Goal: Transaction & Acquisition: Purchase product/service

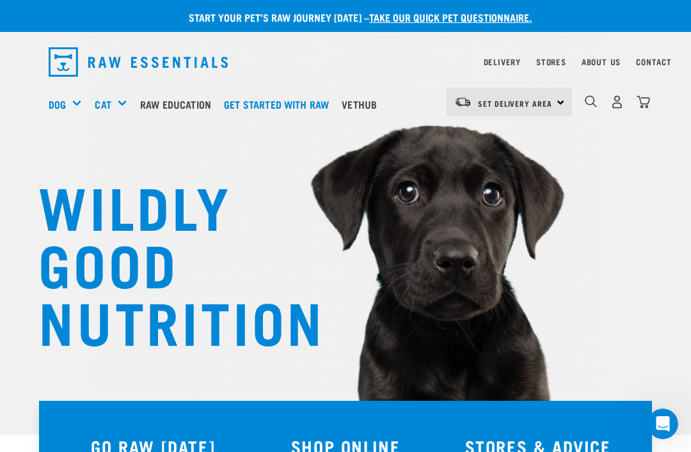
click at [0, 0] on h5 "Wildly Good Meal Packs" at bounding box center [0, 0] width 0 height 0
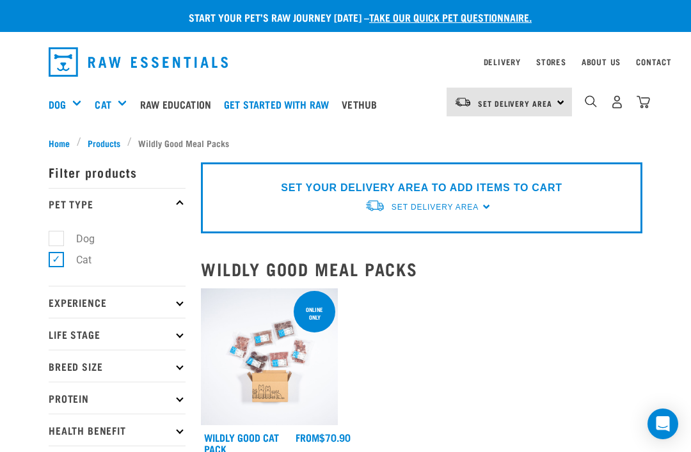
click at [619, 104] on img "dropdown navigation" at bounding box center [617, 101] width 13 height 13
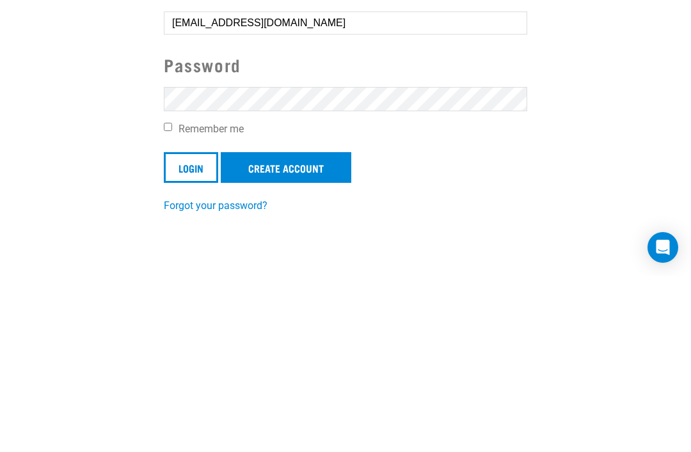
scroll to position [193, 0]
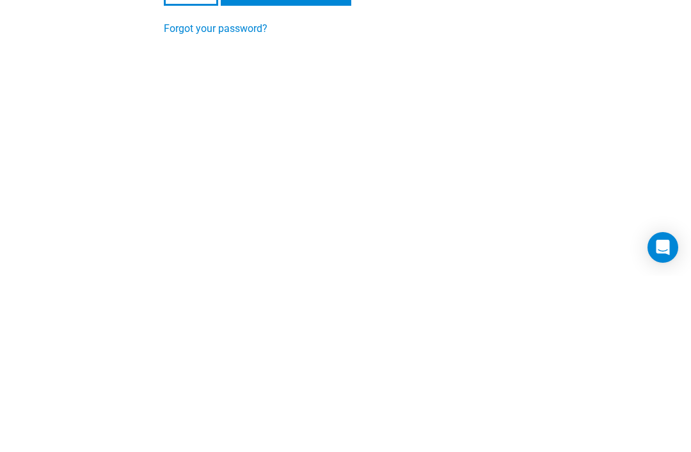
click at [191, 166] on input "Login" at bounding box center [191, 167] width 54 height 31
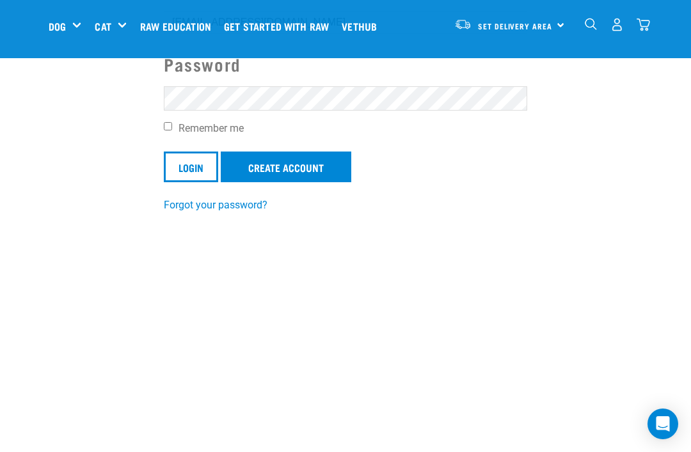
click at [165, 129] on input "Remember me" at bounding box center [168, 126] width 8 height 8
checkbox input "true"
click at [190, 164] on input "Login" at bounding box center [191, 167] width 54 height 31
click at [184, 166] on input "Login" at bounding box center [191, 167] width 54 height 31
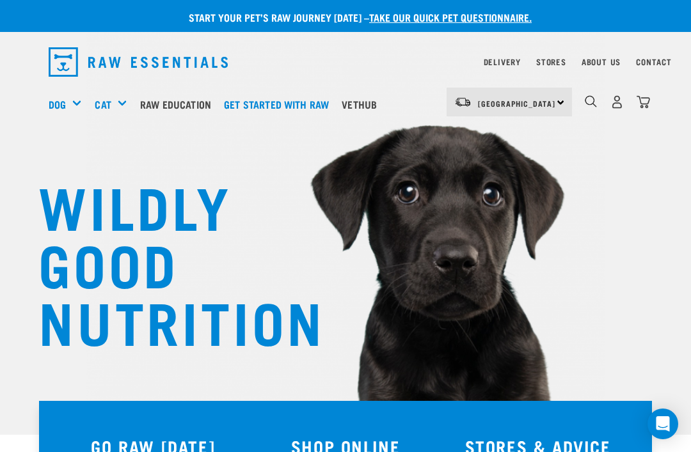
click at [0, 0] on h5 "Wildly Good Meal Packs" at bounding box center [0, 0] width 0 height 0
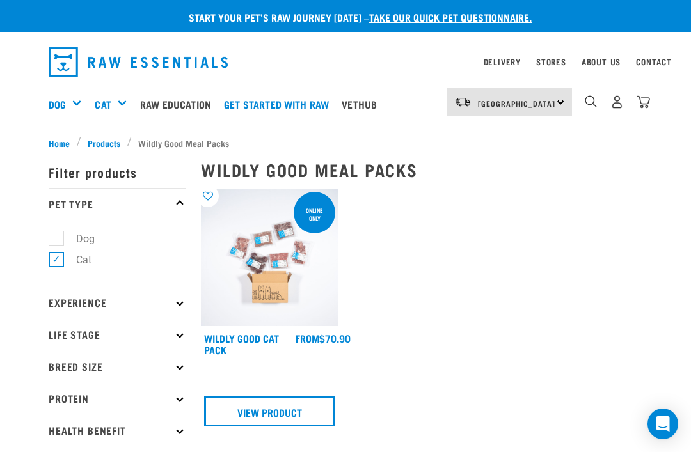
click at [269, 404] on link "View Product" at bounding box center [269, 411] width 131 height 31
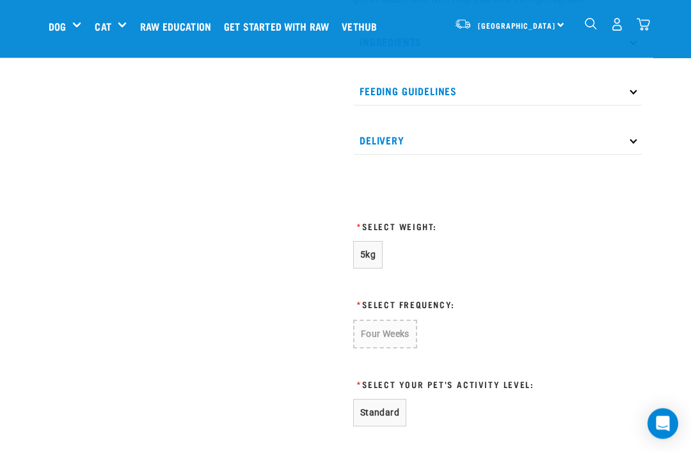
scroll to position [522, 0]
click at [377, 410] on button "Standard" at bounding box center [379, 413] width 53 height 28
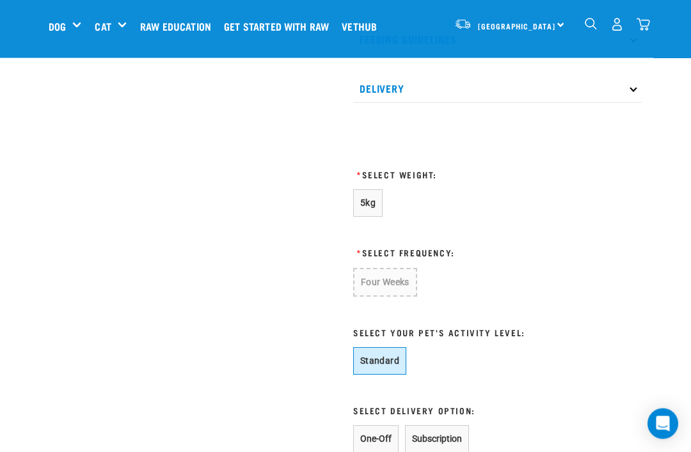
scroll to position [576, 0]
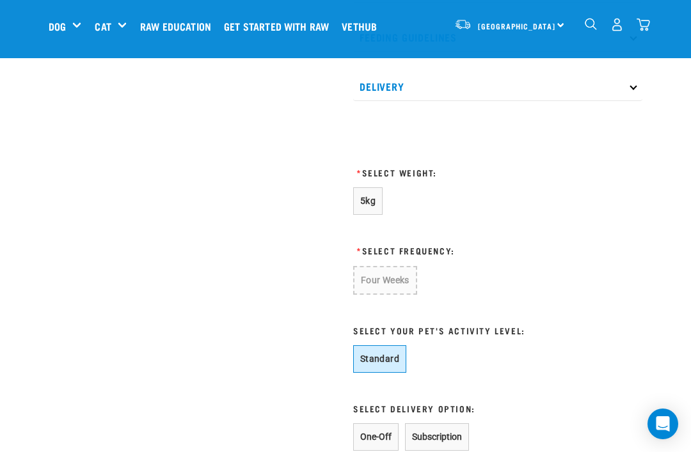
click at [371, 431] on button "One-Off" at bounding box center [375, 438] width 45 height 28
click at [371, 430] on button "One-Off" at bounding box center [375, 438] width 45 height 28
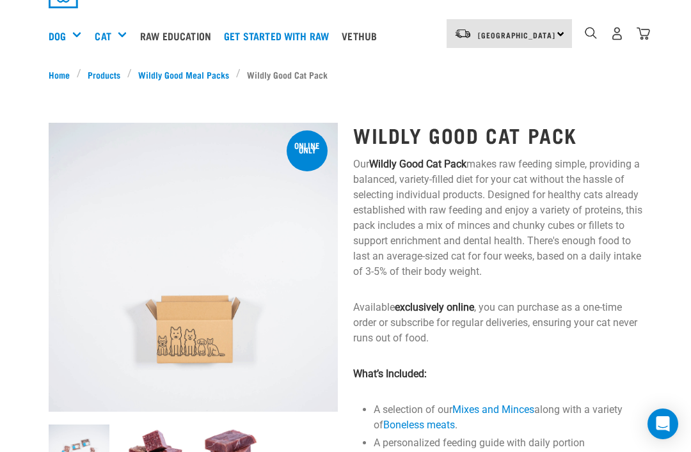
scroll to position [0, 0]
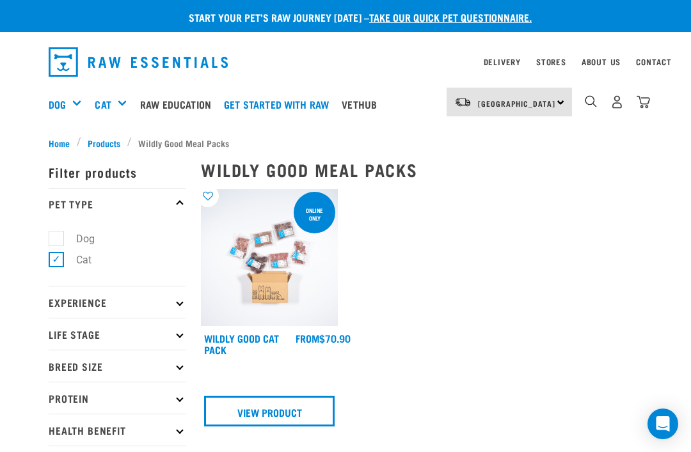
click at [626, 337] on div "ONLINE ONLY Wildly Good Cat Pack FROM View Product 1" at bounding box center [421, 340] width 457 height 316
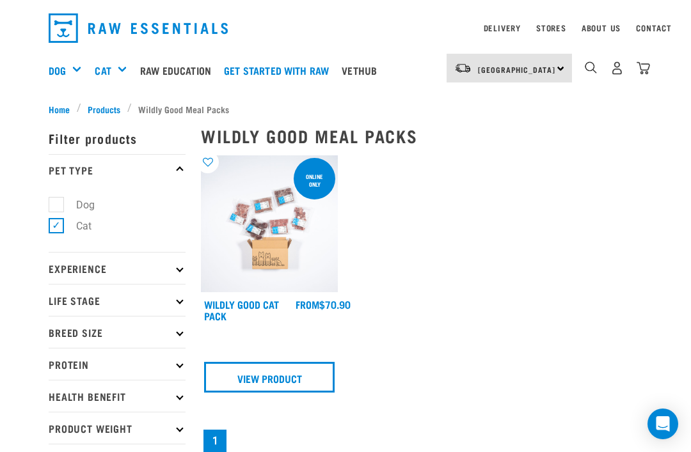
scroll to position [37, 0]
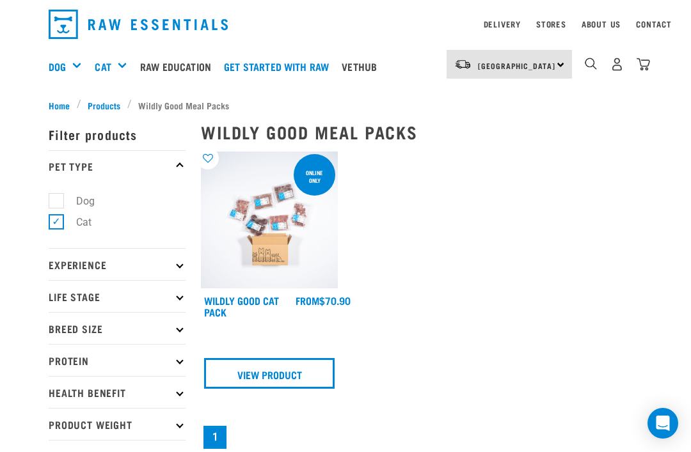
click at [250, 362] on link "View Product" at bounding box center [269, 374] width 131 height 31
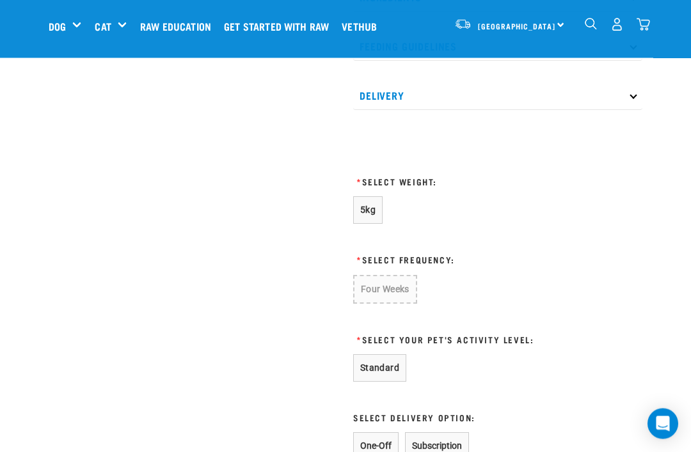
scroll to position [567, 0]
click at [367, 198] on button "5kg" at bounding box center [367, 210] width 29 height 28
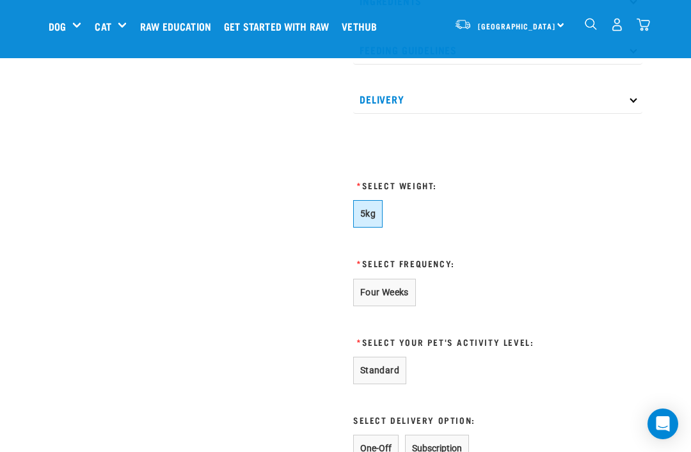
click at [369, 366] on button "Standard" at bounding box center [379, 371] width 53 height 28
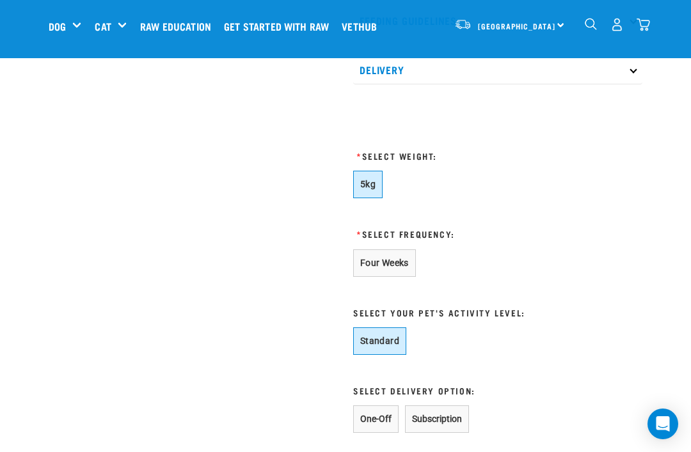
scroll to position [598, 0]
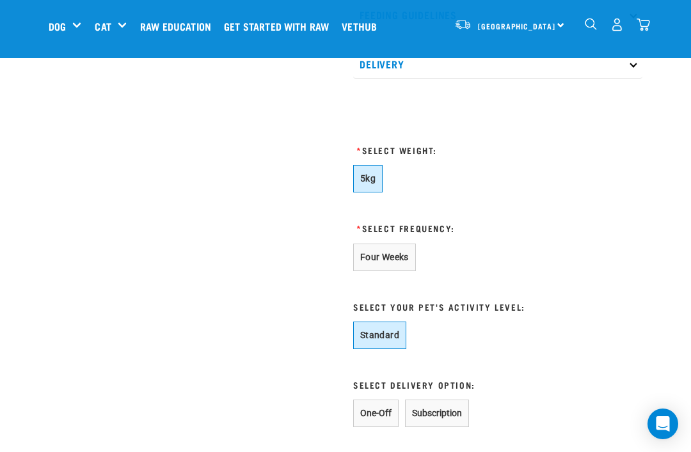
click at [367, 412] on button "One-Off" at bounding box center [375, 414] width 45 height 28
click at [378, 408] on button "One-Off" at bounding box center [375, 414] width 45 height 28
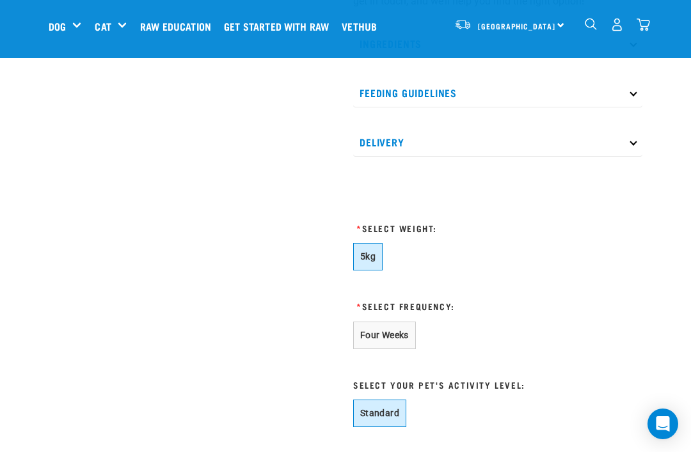
scroll to position [519, 0]
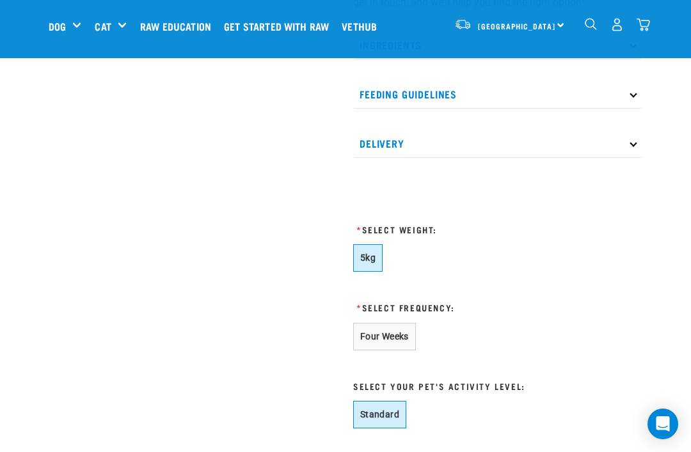
click at [371, 330] on button "Four Weeks" at bounding box center [384, 337] width 63 height 28
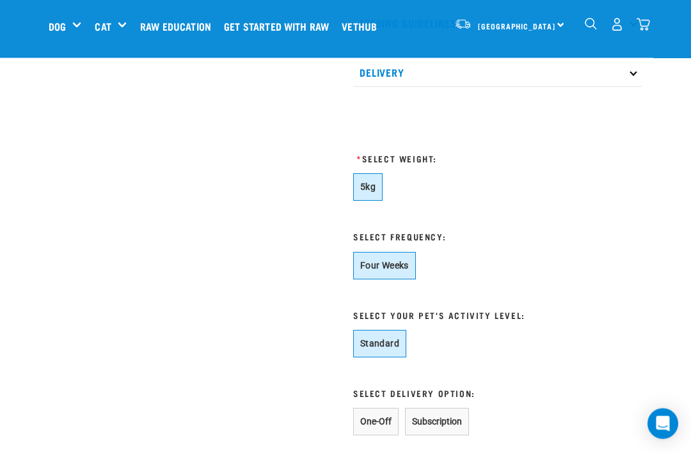
scroll to position [591, 0]
click at [369, 416] on button "One-Off" at bounding box center [375, 422] width 45 height 28
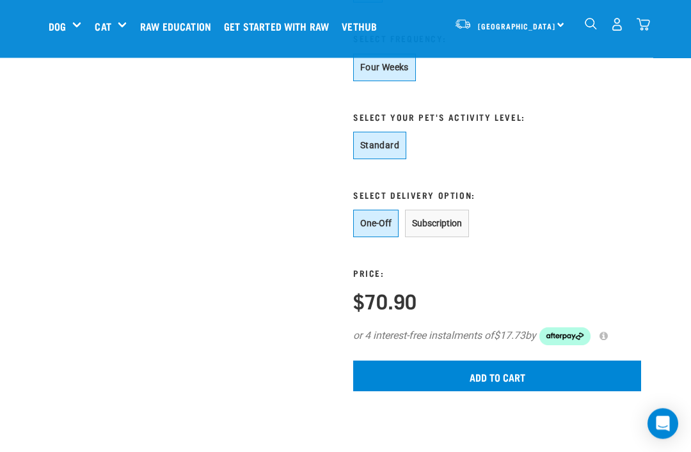
click at [495, 373] on input "Add to cart" at bounding box center [497, 377] width 288 height 31
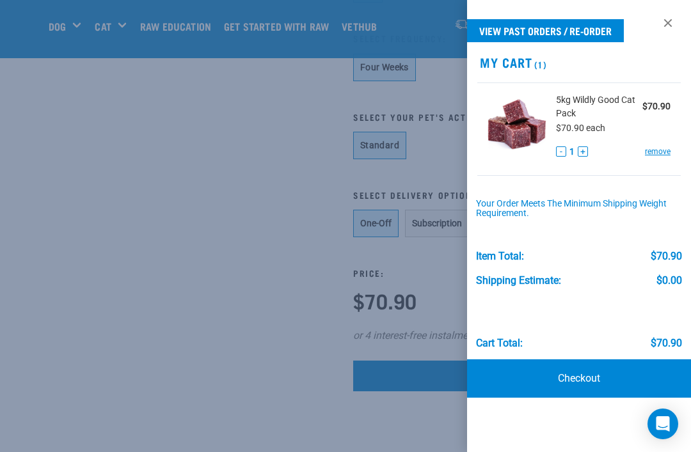
click at [589, 373] on link "Checkout" at bounding box center [579, 379] width 224 height 38
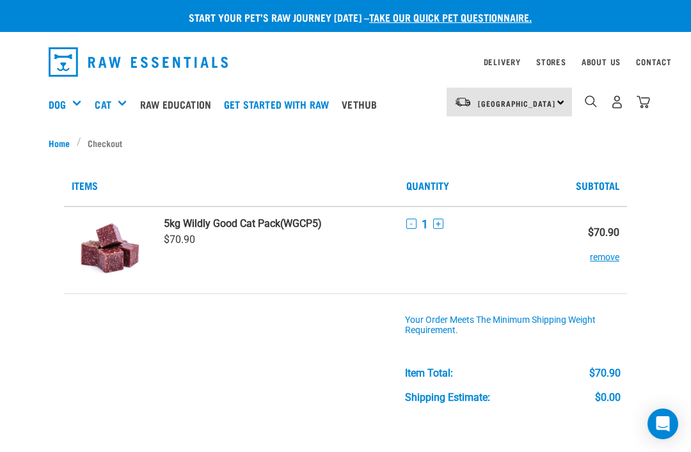
click at [0, 0] on div "Supplements" at bounding box center [0, 0] width 0 height 0
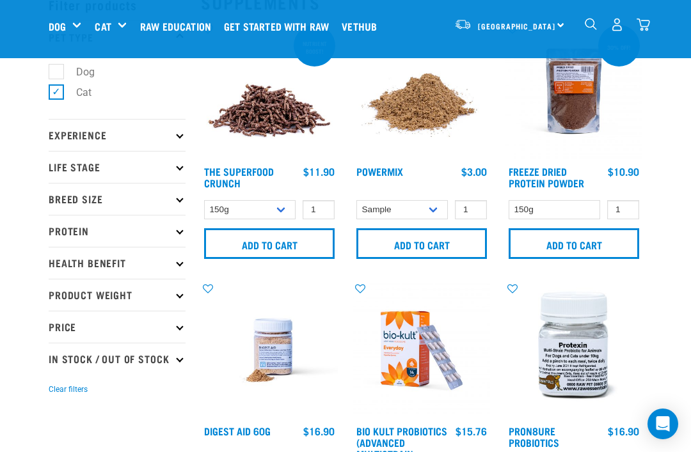
scroll to position [33, 0]
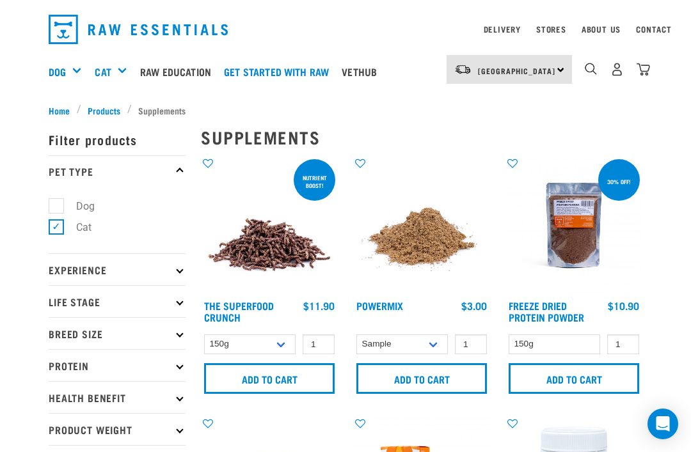
click at [63, 271] on p "Experience" at bounding box center [117, 269] width 137 height 32
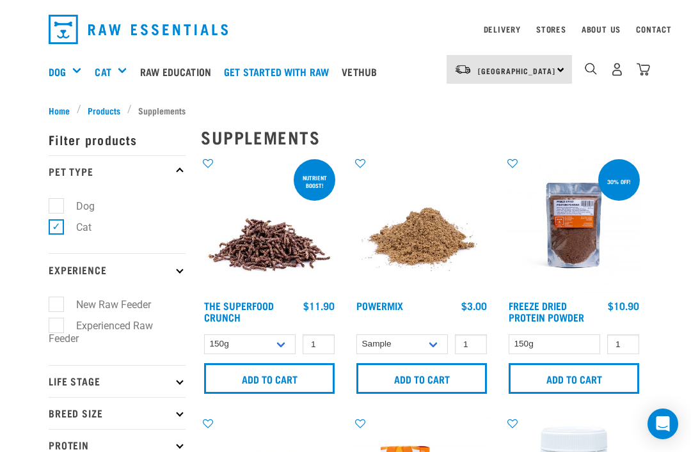
click at [60, 266] on p "Experience" at bounding box center [117, 269] width 137 height 32
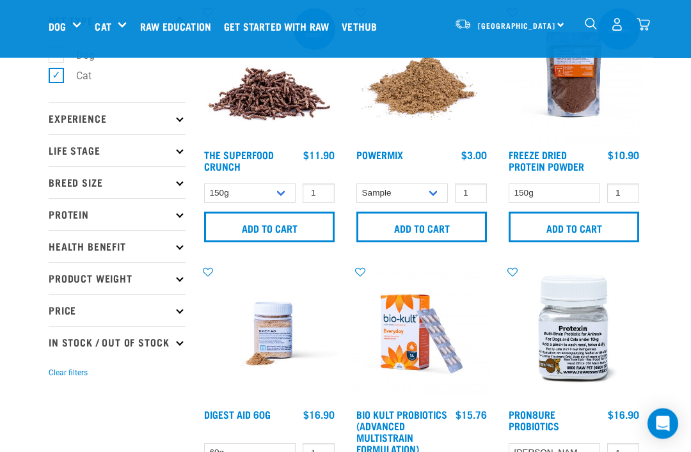
scroll to position [96, 0]
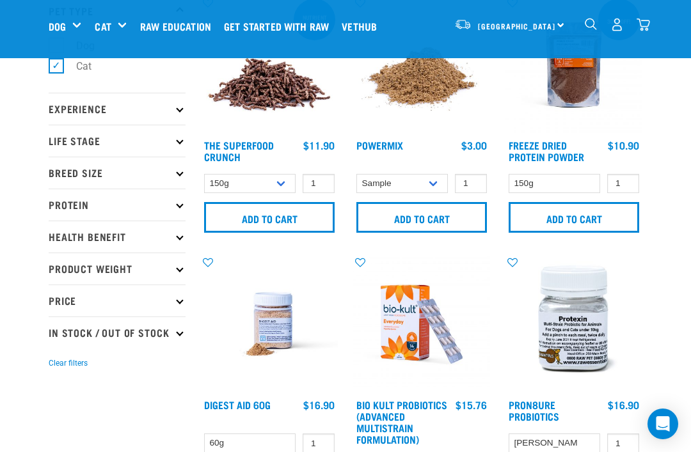
click at [60, 141] on p "Life Stage" at bounding box center [117, 141] width 137 height 32
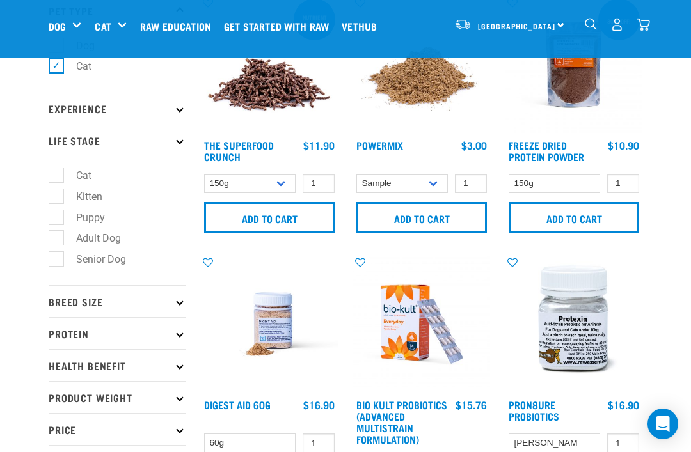
click at [56, 140] on p "Life Stage" at bounding box center [117, 141] width 137 height 32
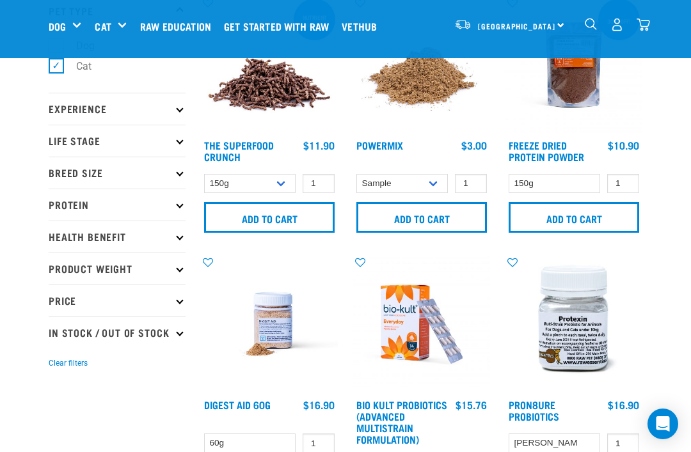
click at [54, 236] on p "Health Benefit" at bounding box center [117, 237] width 137 height 32
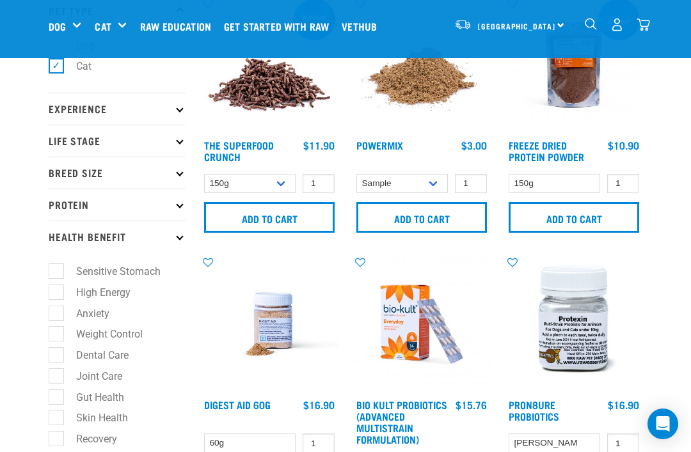
click at [56, 309] on label "Anxiety" at bounding box center [85, 314] width 59 height 16
click at [53, 309] on input "Anxiety" at bounding box center [53, 311] width 8 height 8
checkbox input "true"
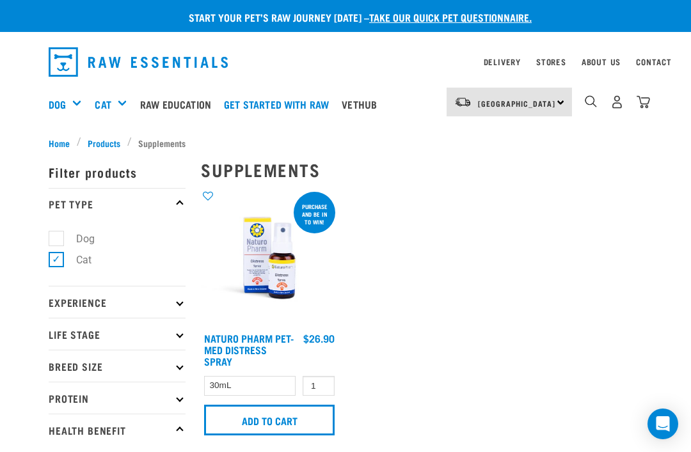
click at [266, 416] on input "Add to cart" at bounding box center [269, 420] width 131 height 31
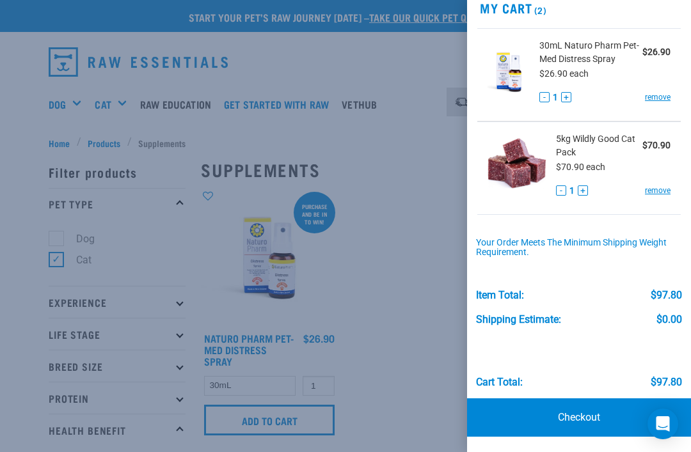
scroll to position [53, 0]
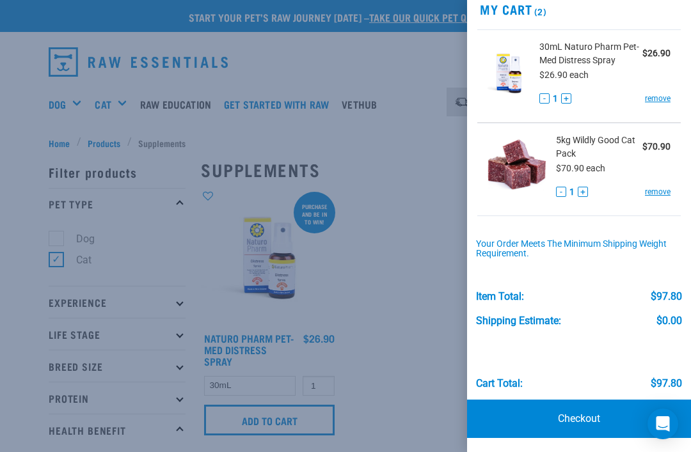
click at [577, 415] on link "Checkout" at bounding box center [579, 419] width 224 height 38
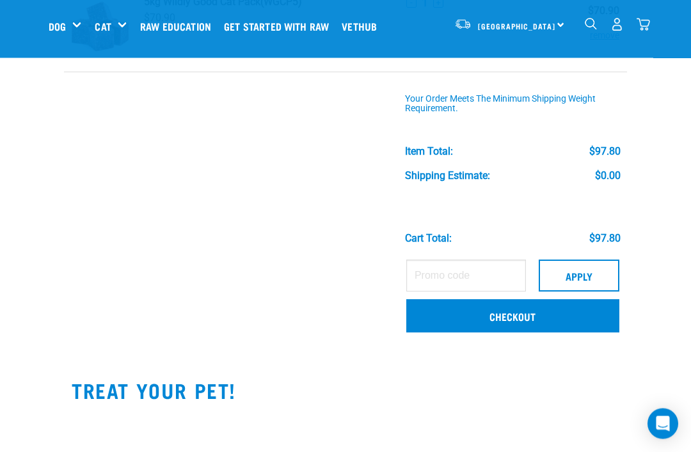
scroll to position [207, 0]
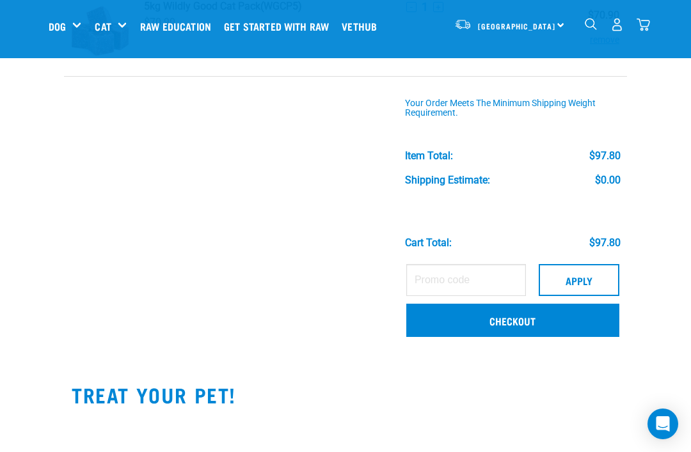
click at [448, 321] on link "Checkout" at bounding box center [512, 320] width 213 height 33
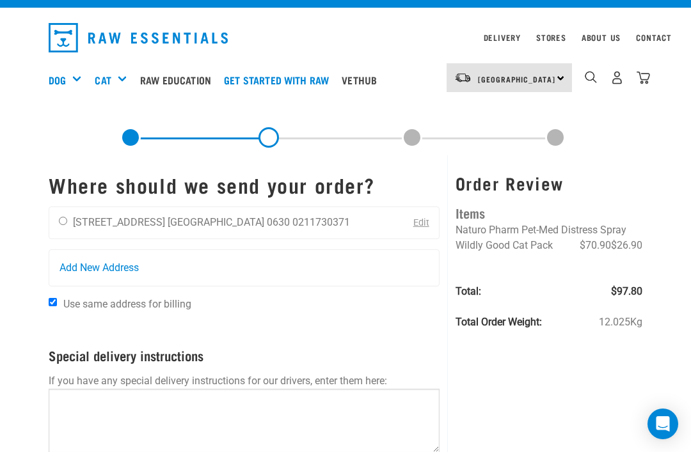
scroll to position [25, 0]
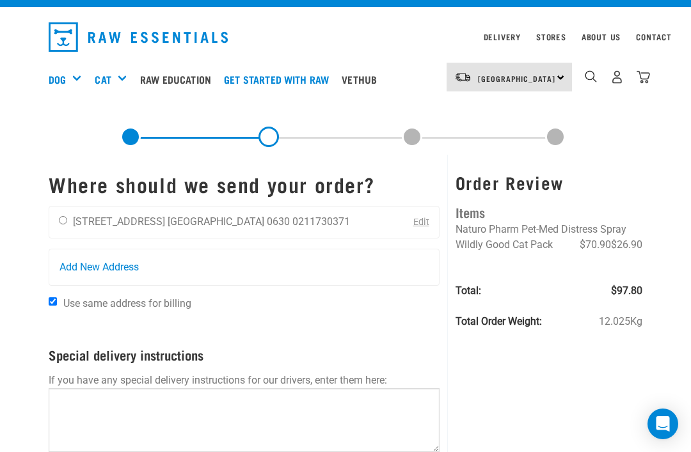
click at [67, 218] on input "radio" at bounding box center [63, 220] width 8 height 8
radio input "true"
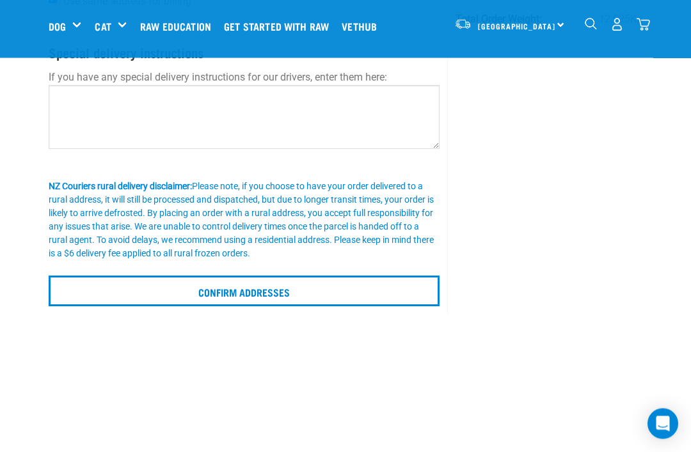
click at [225, 285] on input "Confirm addresses" at bounding box center [244, 291] width 391 height 31
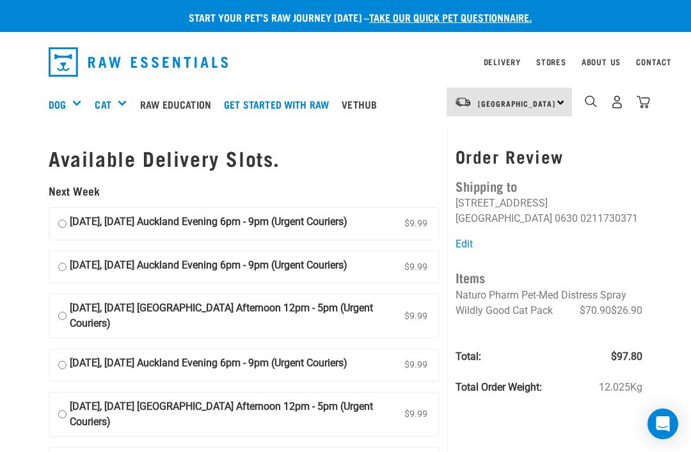
click at [62, 223] on input "[DATE], [DATE] Auckland Evening 6pm - 9pm (Urgent Couriers) $9.99" at bounding box center [62, 223] width 8 height 19
radio input "true"
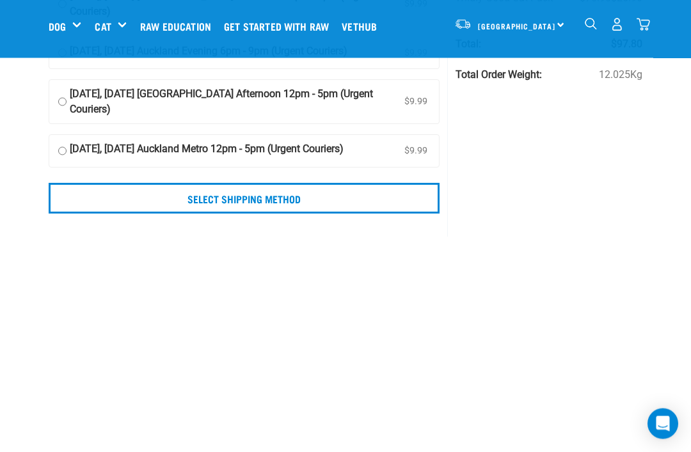
scroll to position [229, 0]
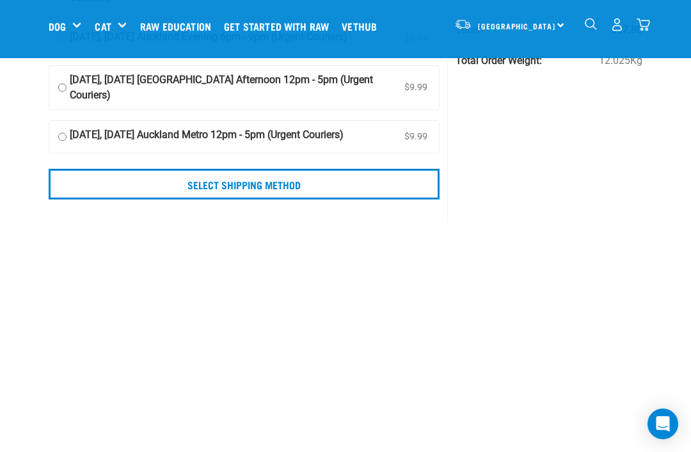
click at [212, 200] on input "Select Shipping Method" at bounding box center [244, 184] width 391 height 31
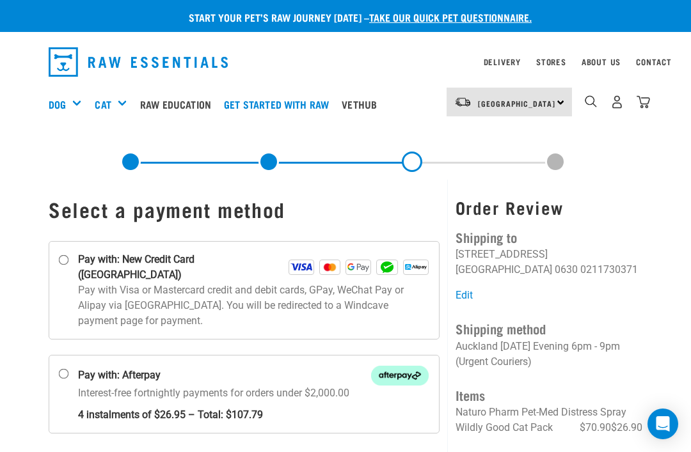
click at [68, 262] on input "Pay with: New Credit Card ([GEOGRAPHIC_DATA])" at bounding box center [64, 260] width 10 height 10
radio input "true"
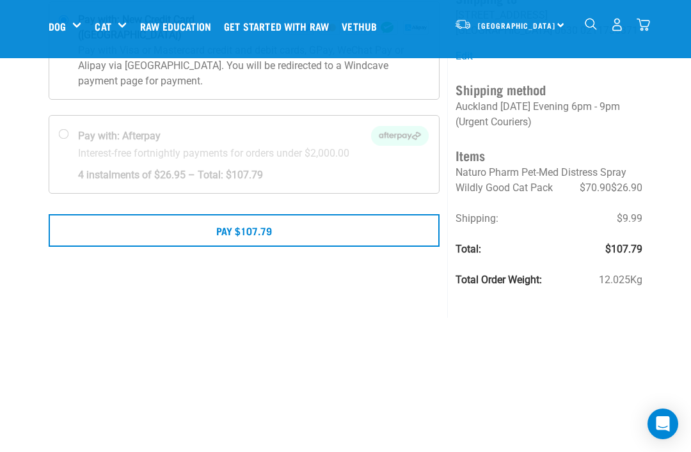
scroll to position [141, 0]
click at [236, 221] on button "Pay $107.79" at bounding box center [244, 231] width 391 height 32
